Goal: Task Accomplishment & Management: Manage account settings

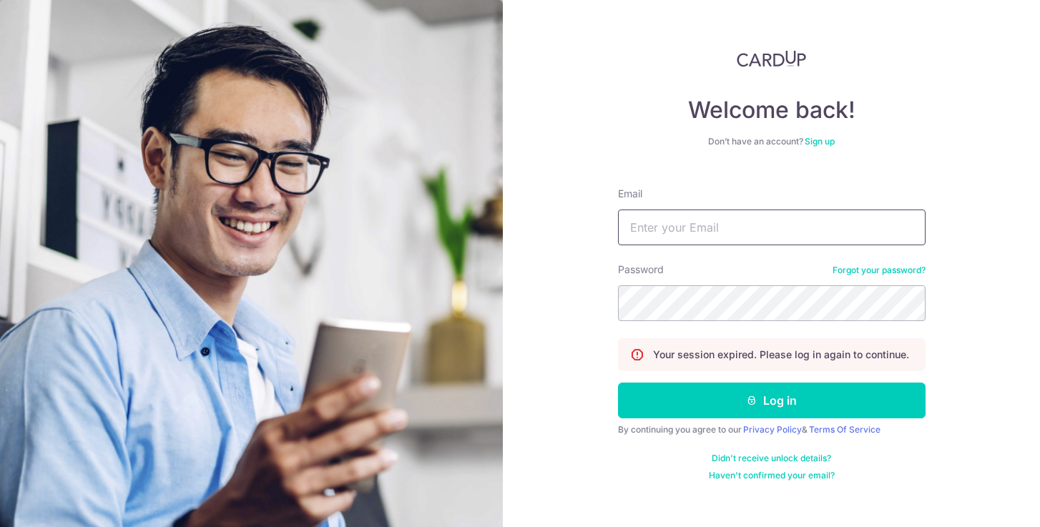
click at [771, 229] on input "Email" at bounding box center [772, 228] width 308 height 36
type input "[EMAIL_ADDRESS][DOMAIN_NAME]"
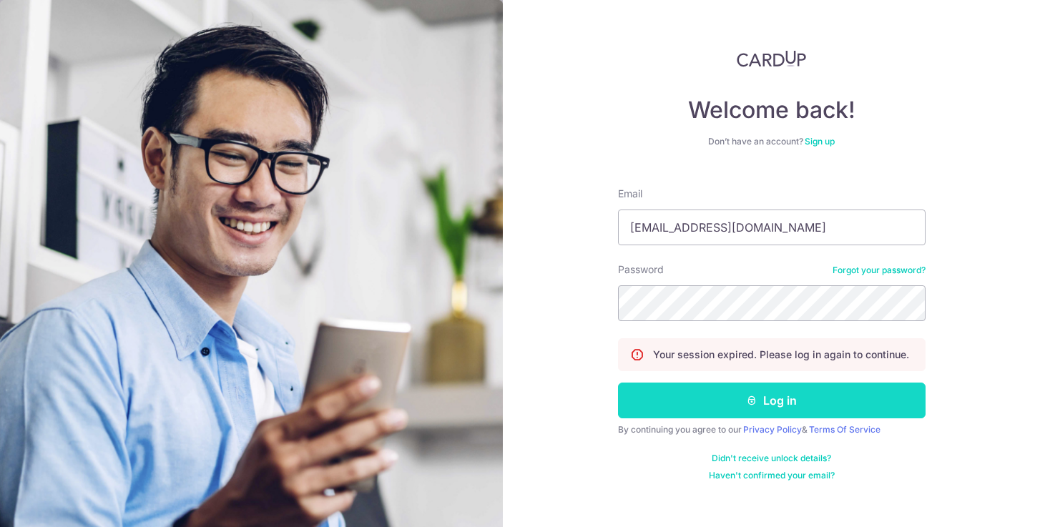
click at [756, 401] on icon "submit" at bounding box center [751, 400] width 11 height 11
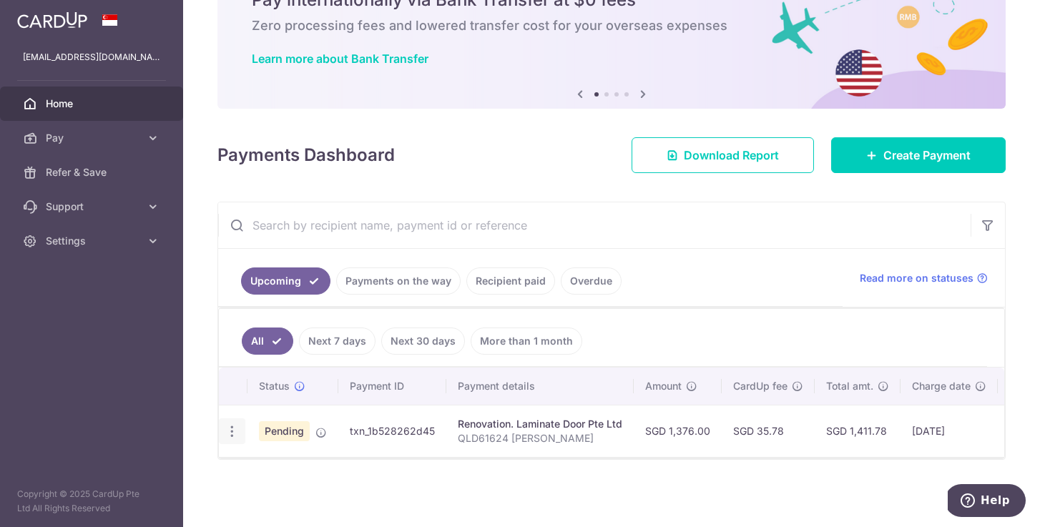
click at [235, 424] on icon "button" at bounding box center [232, 431] width 15 height 15
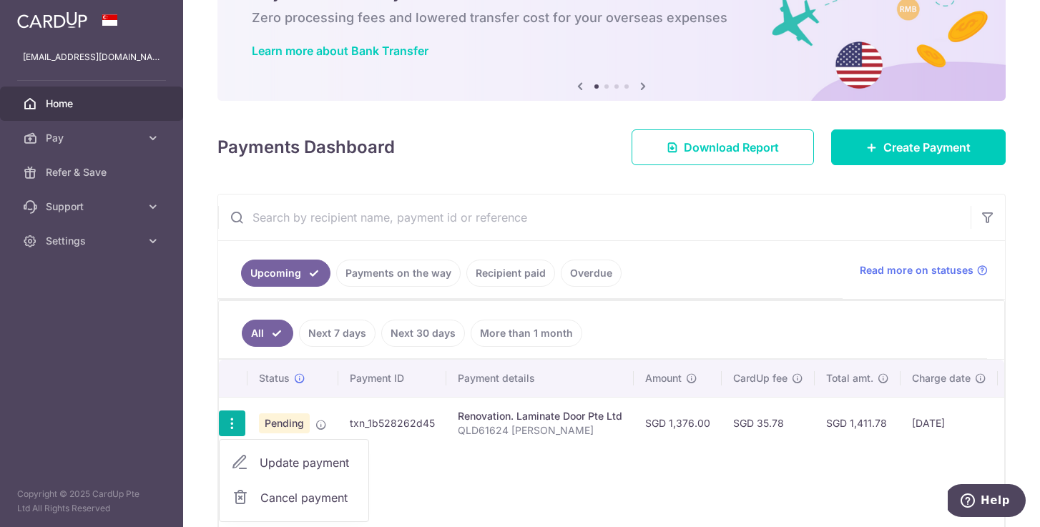
click at [280, 464] on span "Update payment" at bounding box center [308, 462] width 97 height 17
radio input "true"
type input "1,376.00"
type input "[DATE]"
type input "QLD61624 [PERSON_NAME]"
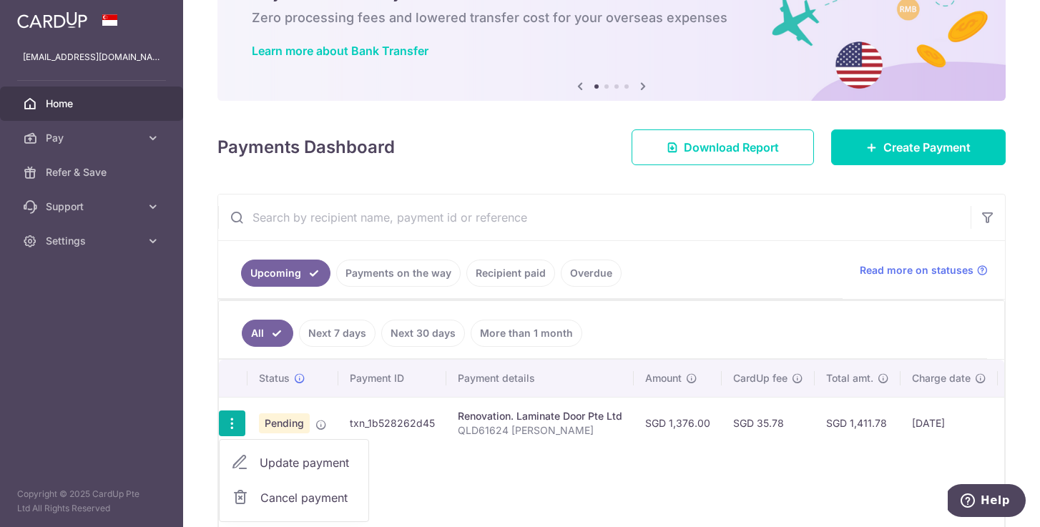
type input "80% deposit"
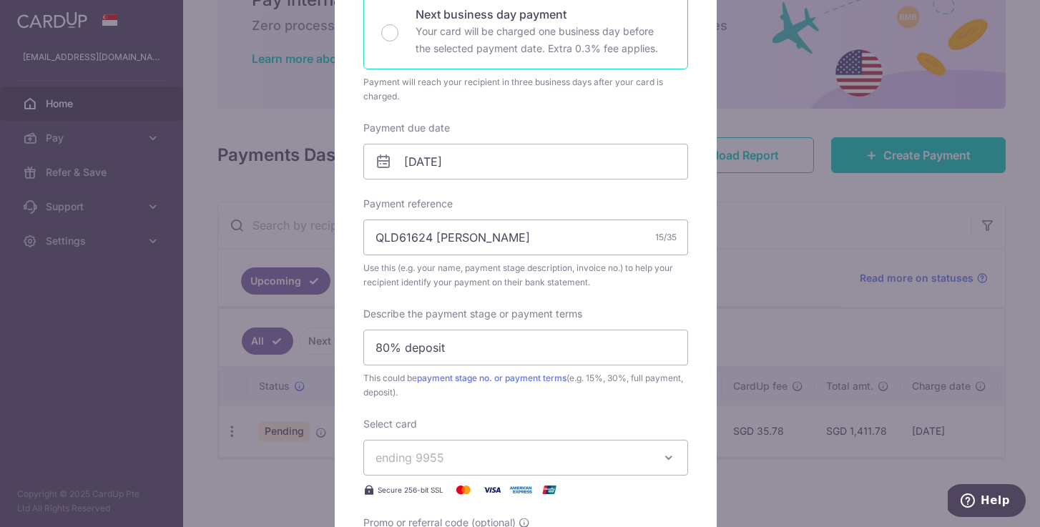
scroll to position [60, 0]
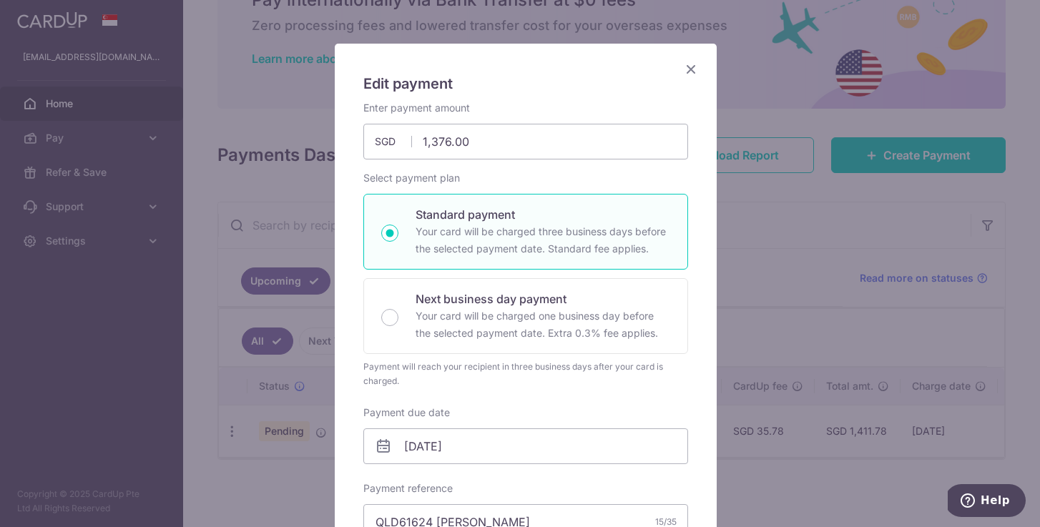
click at [687, 72] on icon "Close" at bounding box center [690, 69] width 17 height 18
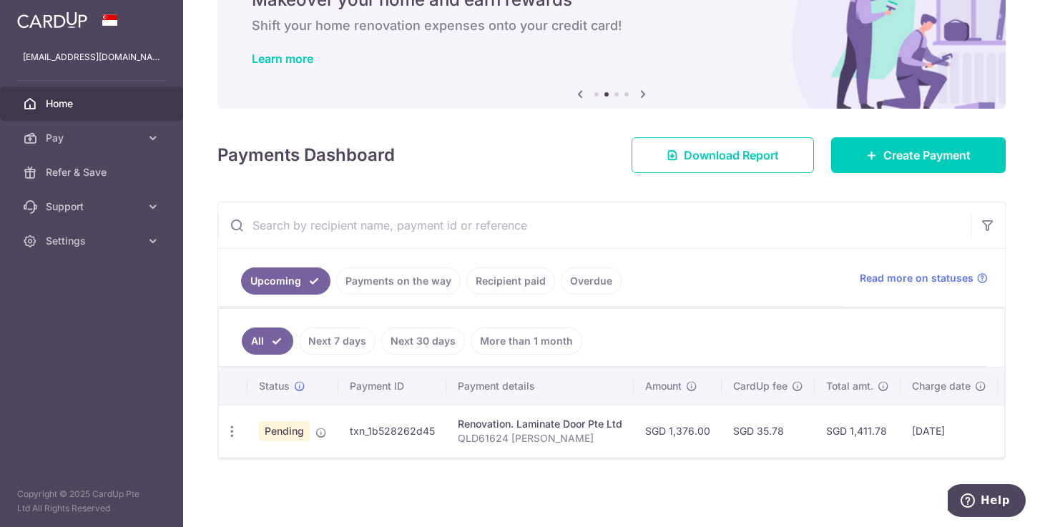
click at [388, 276] on link "Payments on the way" at bounding box center [398, 280] width 124 height 27
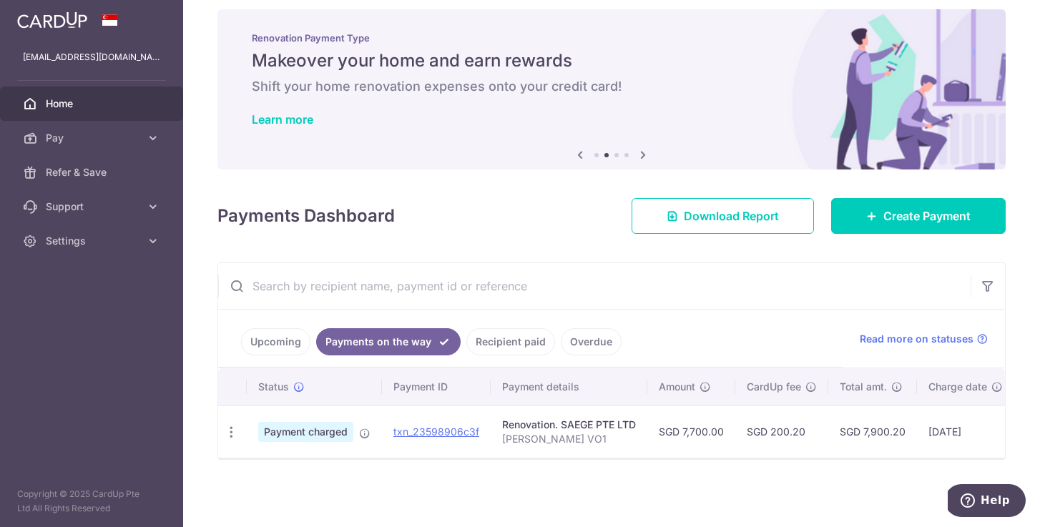
scroll to position [21, 0]
click at [275, 328] on link "Upcoming" at bounding box center [275, 341] width 69 height 27
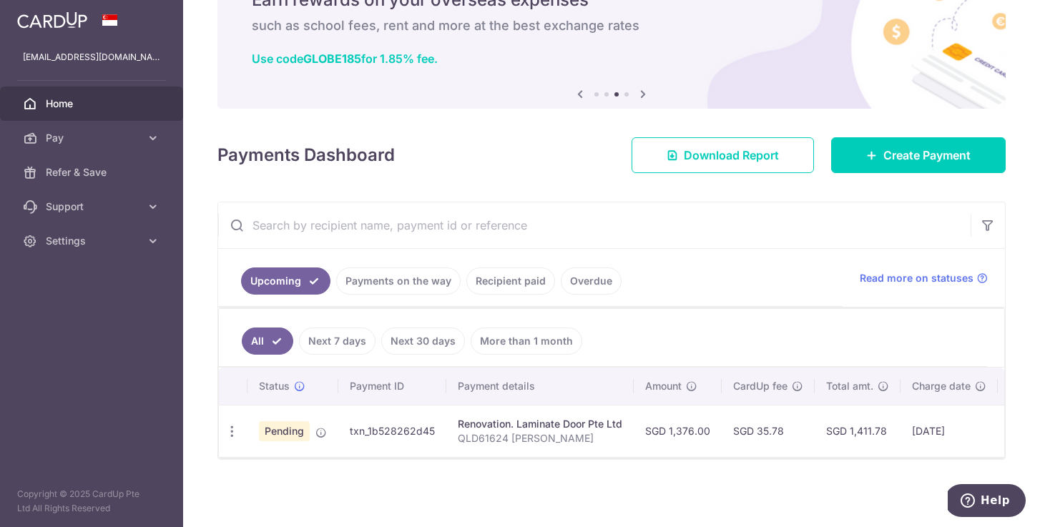
scroll to position [0, 183]
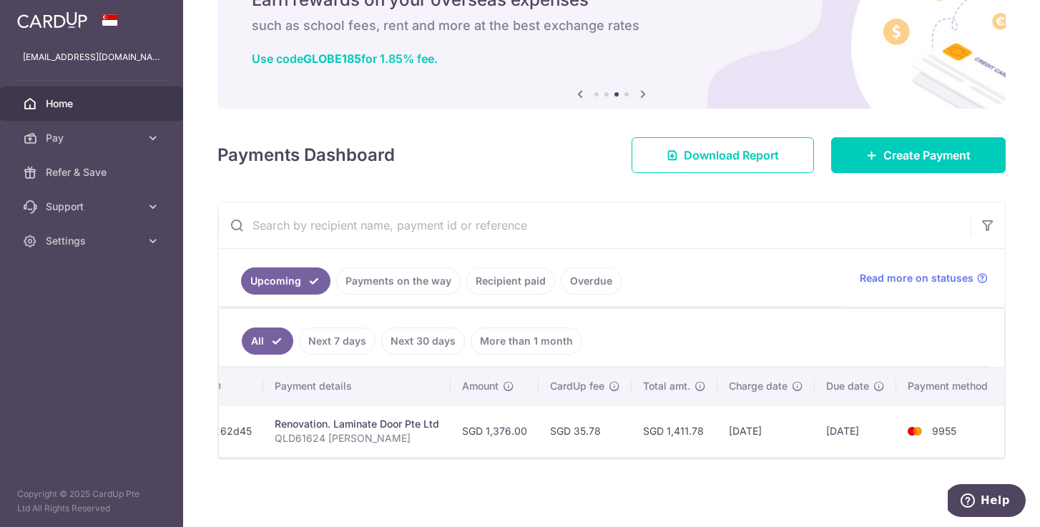
click at [413, 273] on link "Payments on the way" at bounding box center [398, 280] width 124 height 27
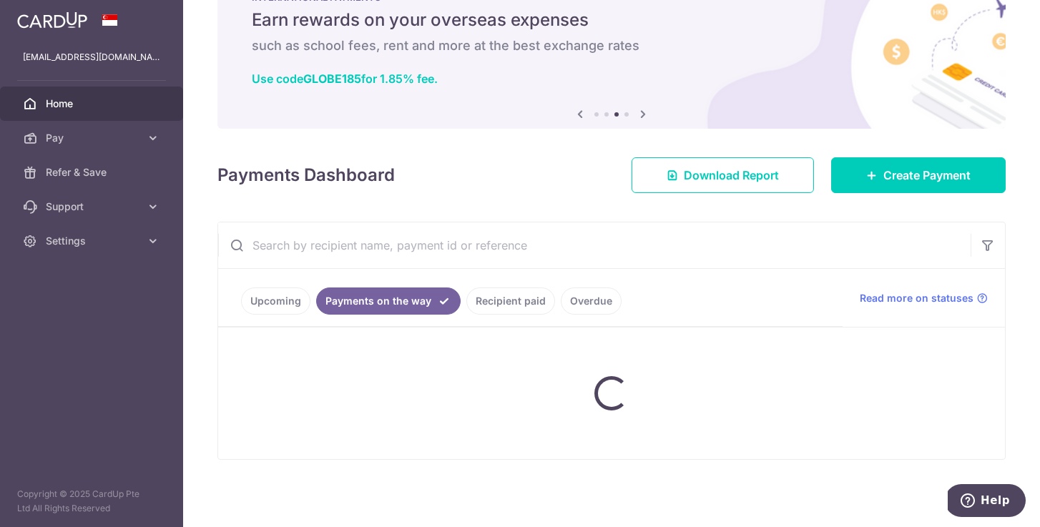
scroll to position [21, 0]
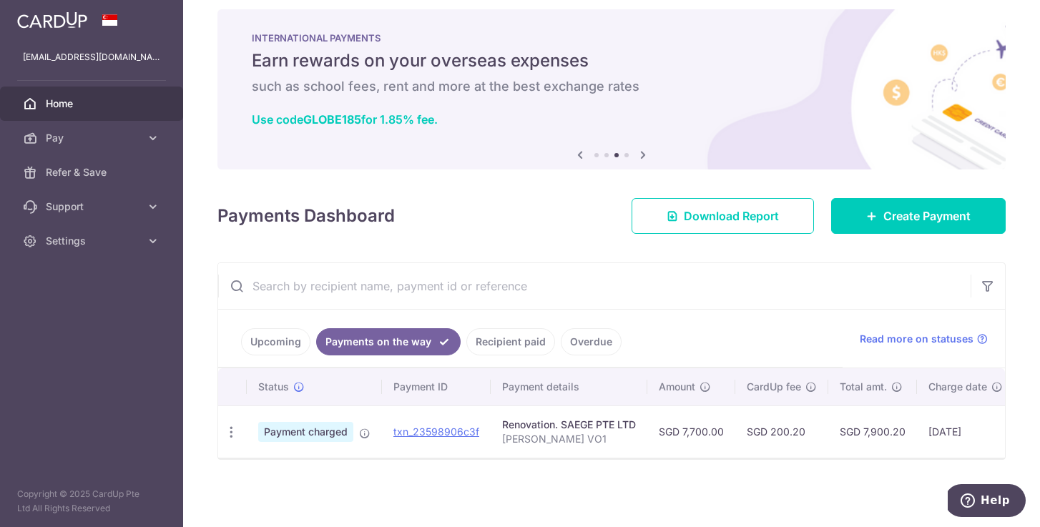
click at [285, 330] on link "Upcoming" at bounding box center [275, 341] width 69 height 27
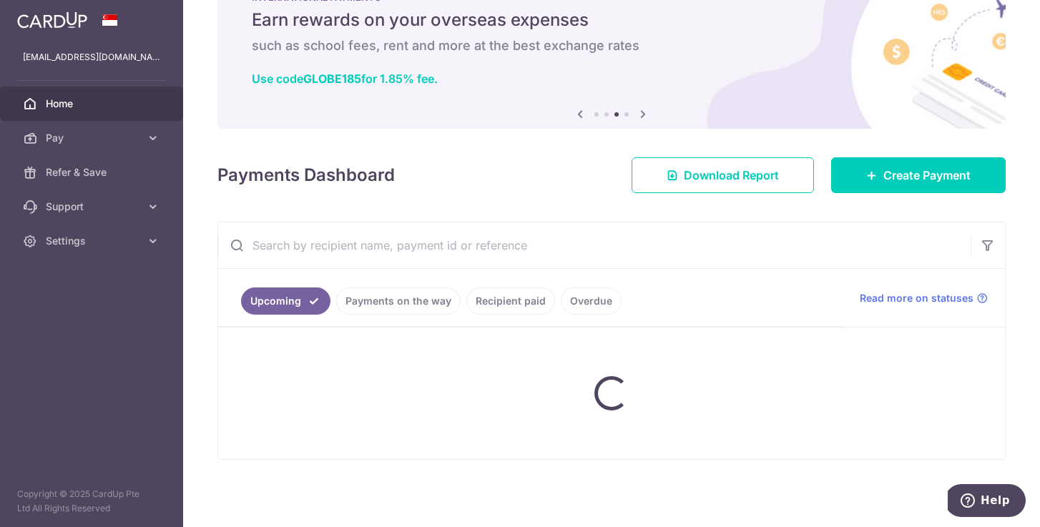
scroll to position [82, 0]
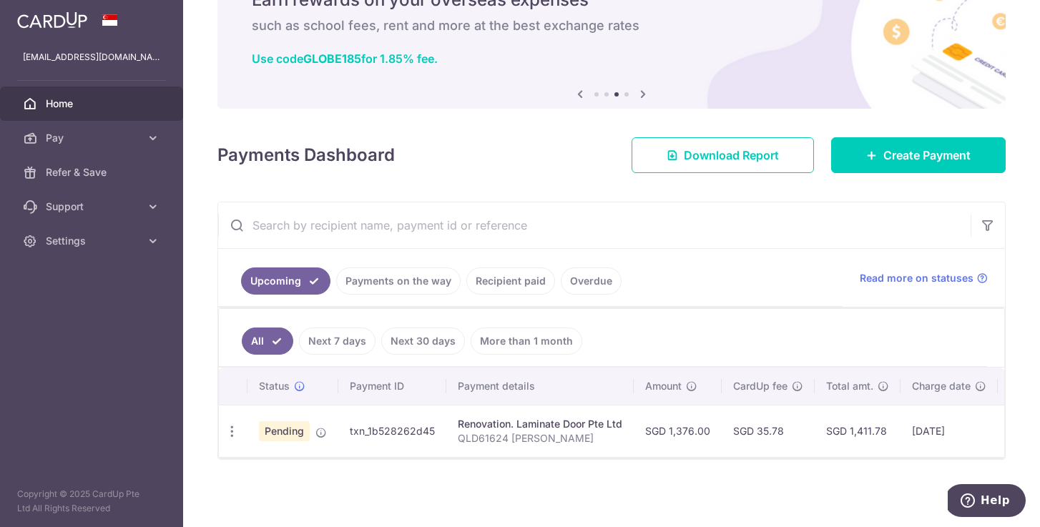
click at [413, 275] on link "Payments on the way" at bounding box center [398, 280] width 124 height 27
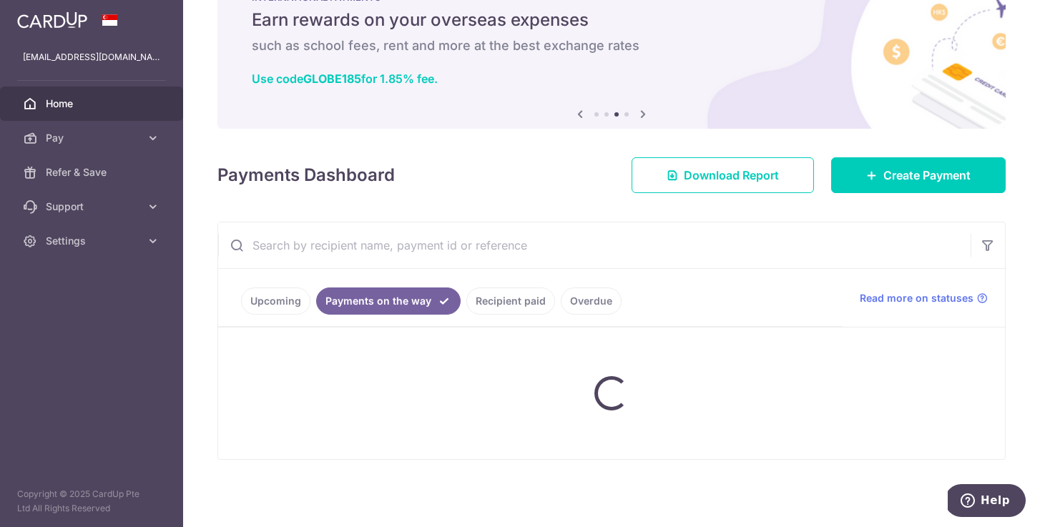
scroll to position [21, 0]
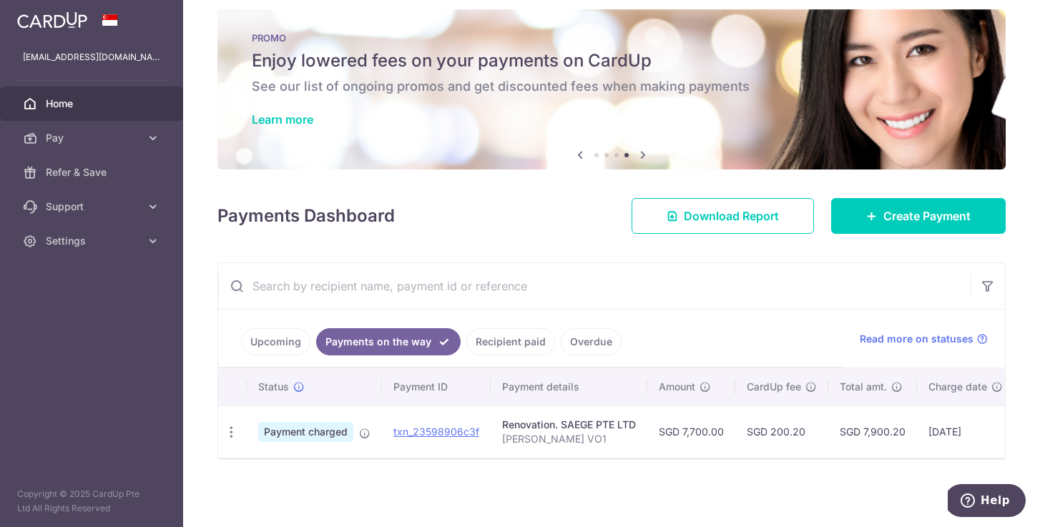
drag, startPoint x: 798, startPoint y: 447, endPoint x: 942, endPoint y: 449, distance: 143.8
click at [942, 449] on tr "PDF Receipt Payment charged txn_23598906c3f Renovation. SAEGE PTE LTD [PERSON_N…" at bounding box center [711, 431] width 986 height 52
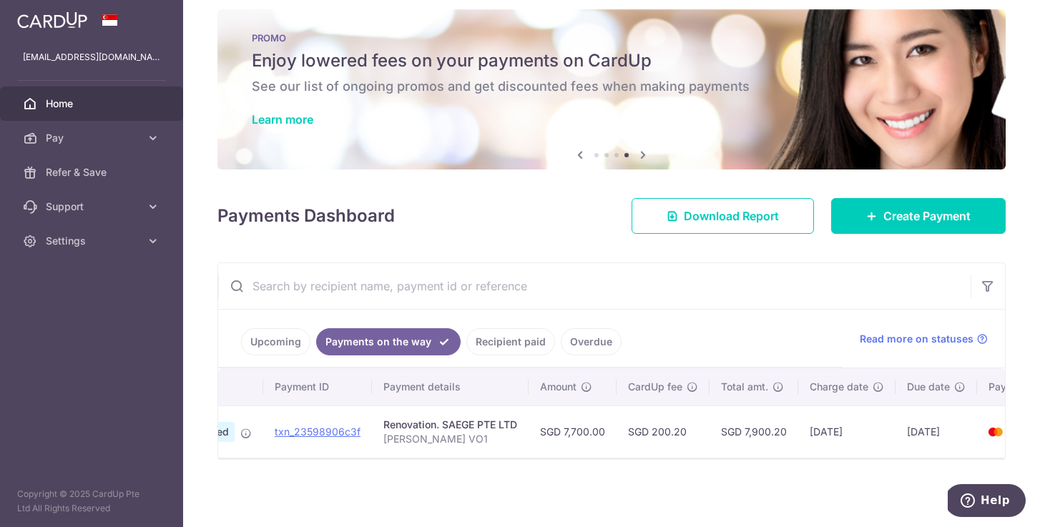
scroll to position [0, 145]
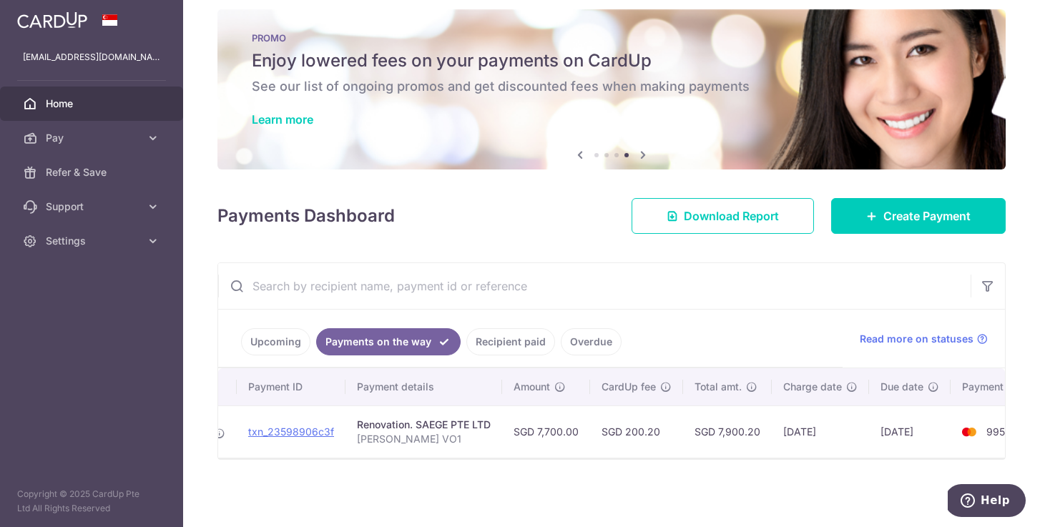
click at [908, 423] on td "[DATE]" at bounding box center [910, 431] width 82 height 52
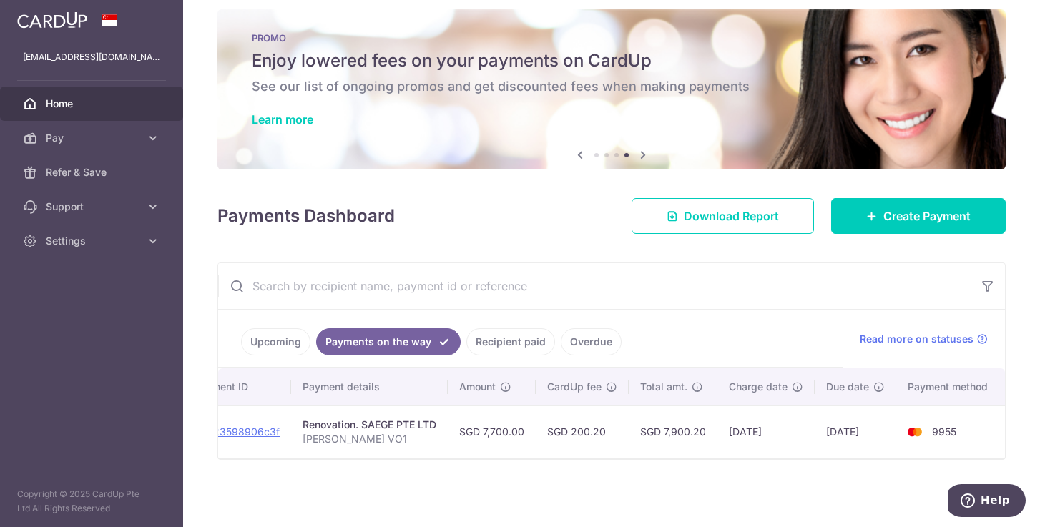
scroll to position [0, 0]
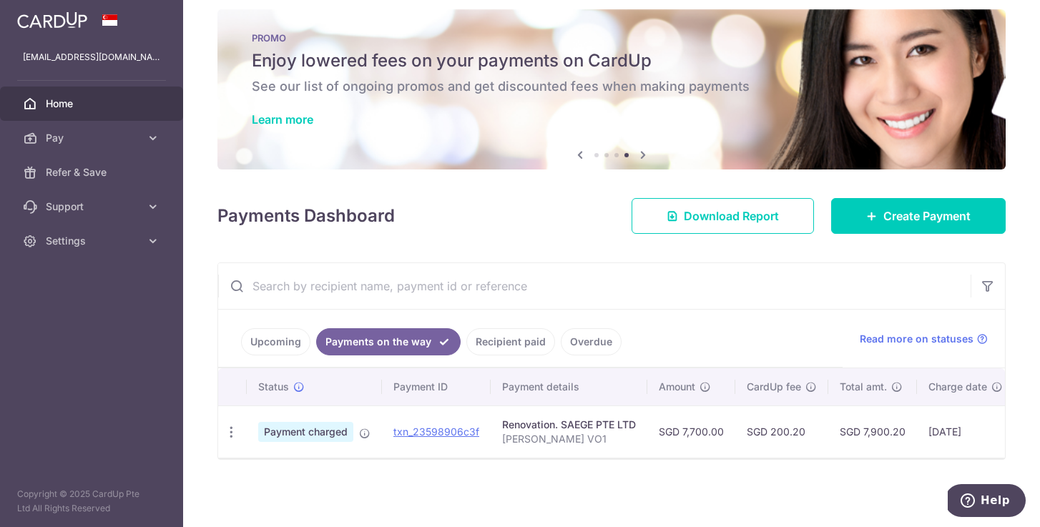
click at [306, 425] on span "Payment charged" at bounding box center [305, 432] width 95 height 20
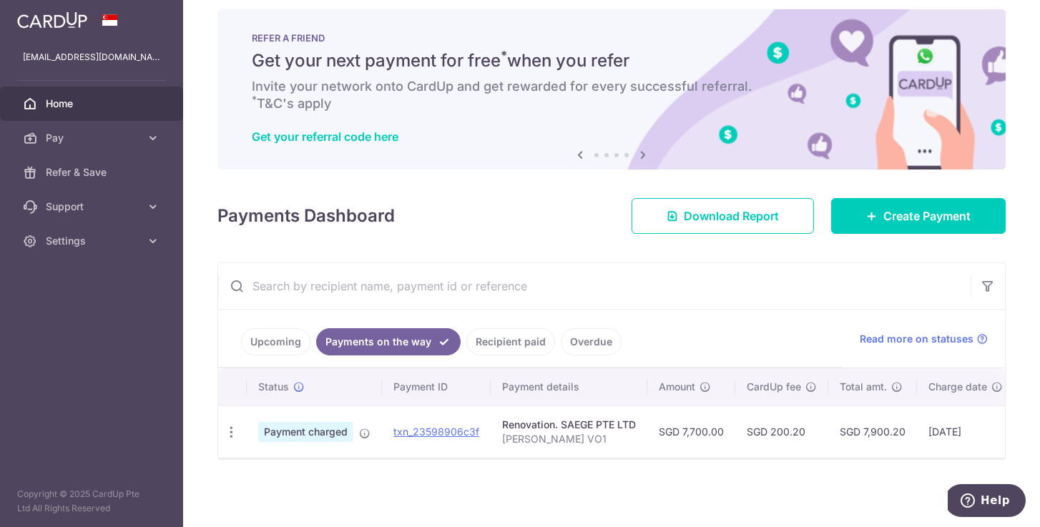
click at [252, 332] on link "Upcoming" at bounding box center [275, 341] width 69 height 27
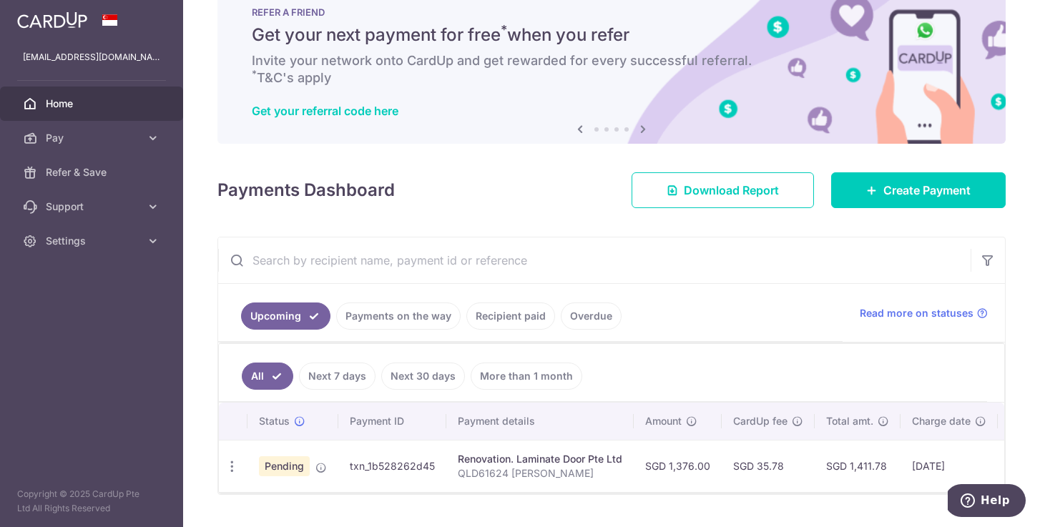
scroll to position [82, 0]
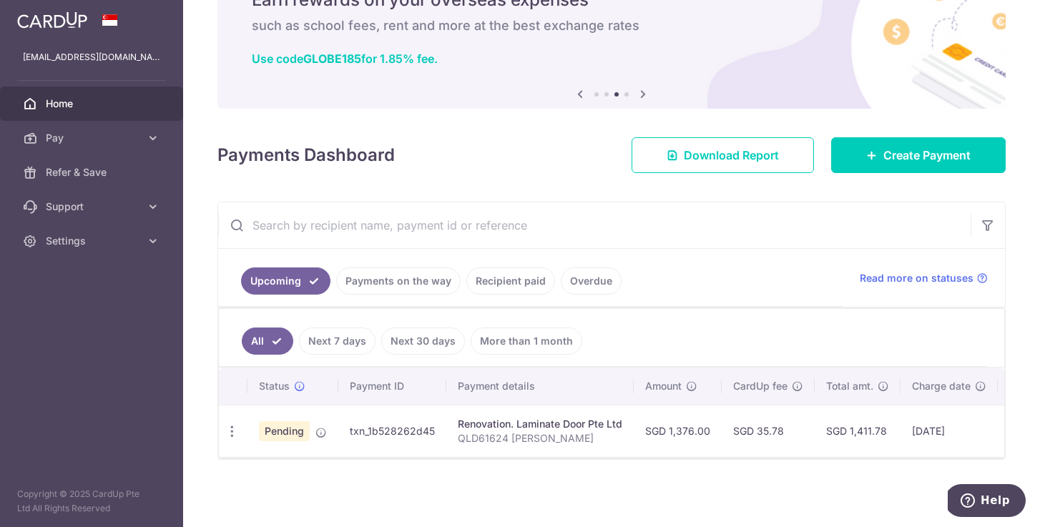
click at [393, 276] on link "Payments on the way" at bounding box center [398, 280] width 124 height 27
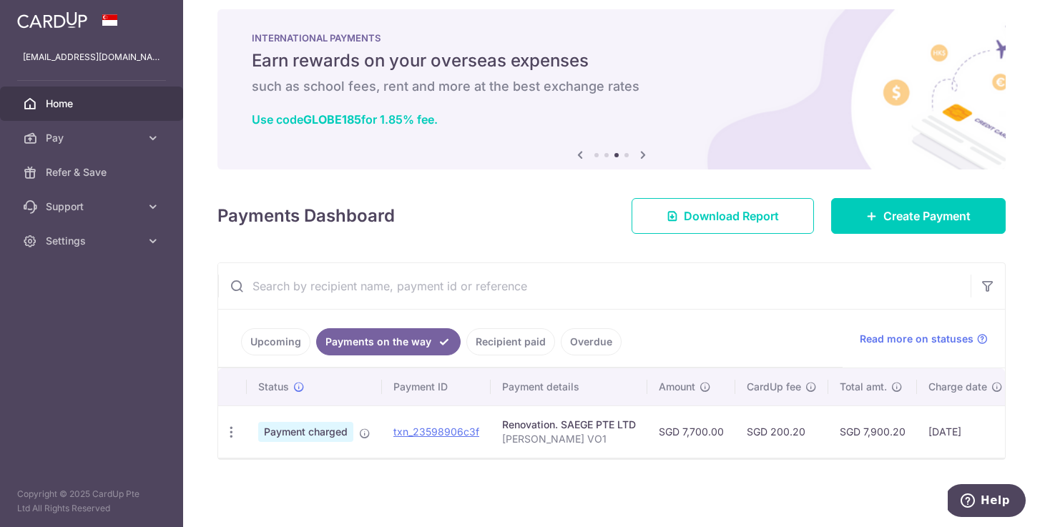
scroll to position [21, 0]
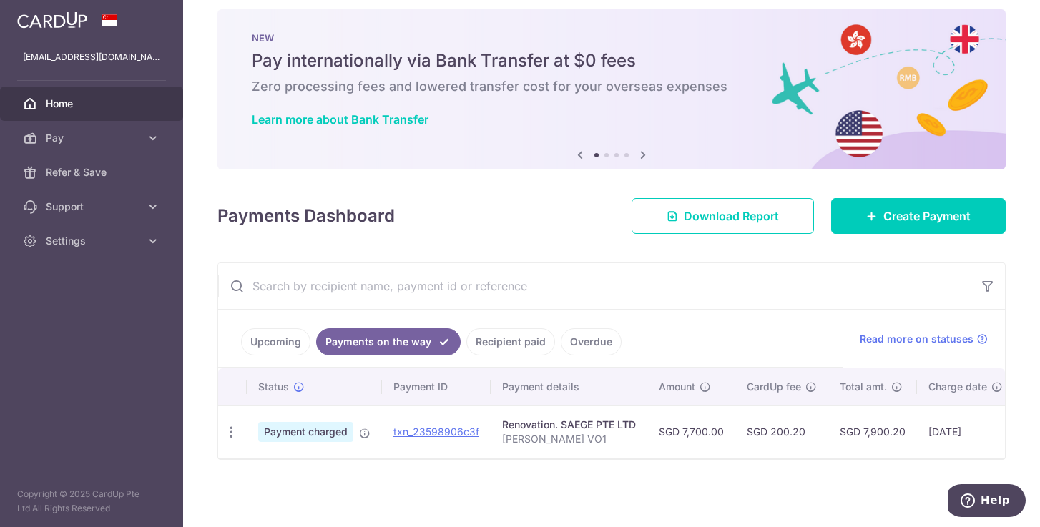
click at [278, 336] on link "Upcoming" at bounding box center [275, 341] width 69 height 27
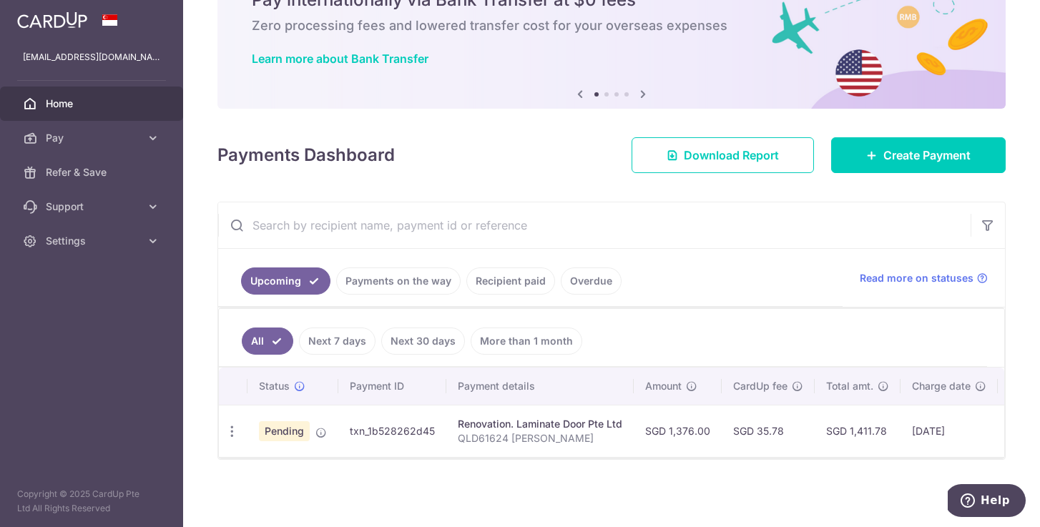
scroll to position [82, 0]
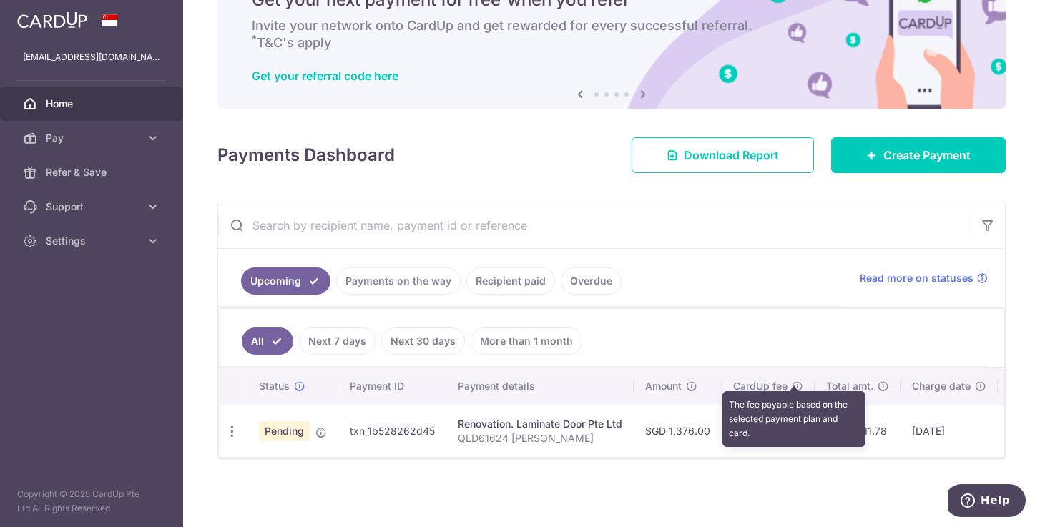
click at [794, 380] on icon at bounding box center [797, 385] width 11 height 11
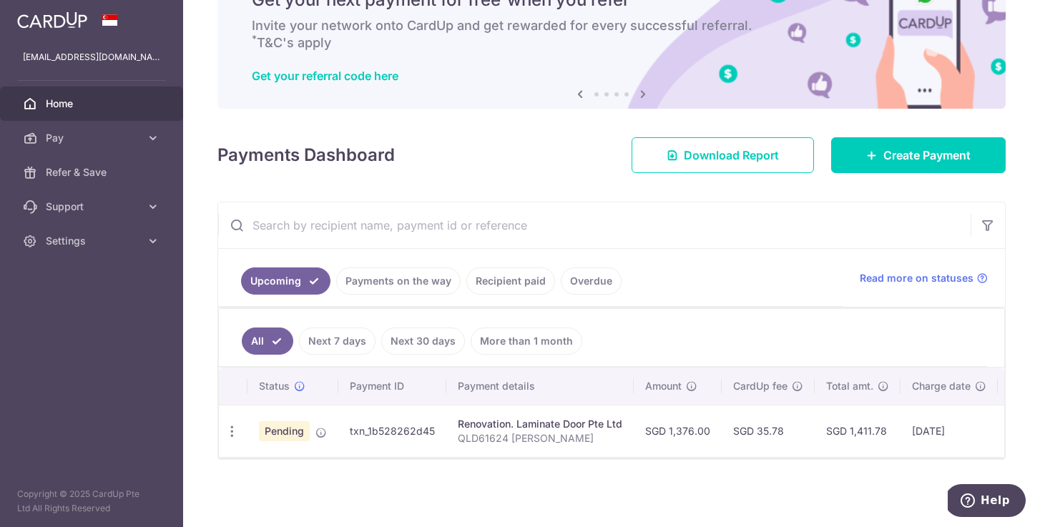
click at [654, 426] on td "SGD 1,376.00" at bounding box center [678, 431] width 88 height 52
